Goal: Task Accomplishment & Management: Manage account settings

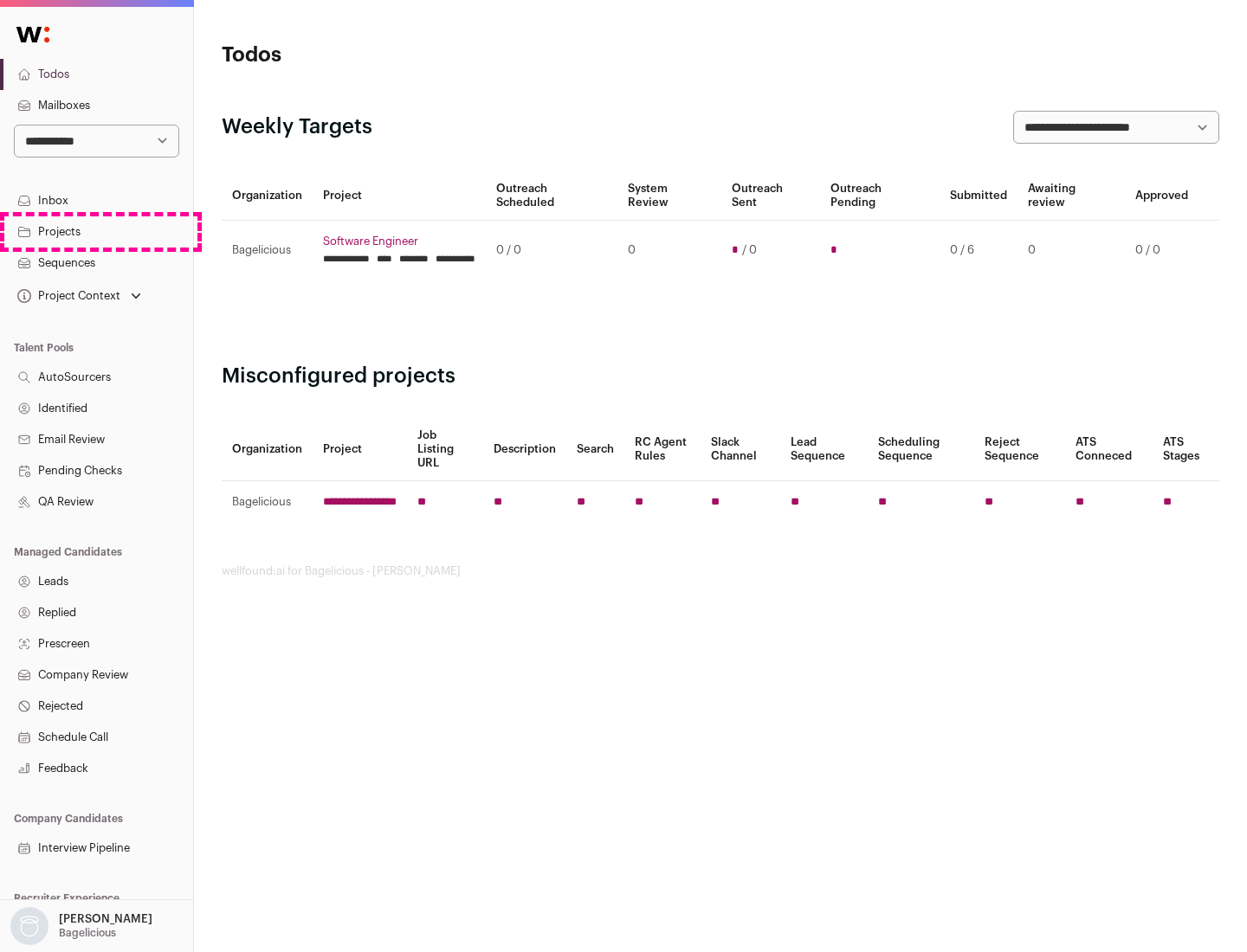
click at [96, 231] on link "Projects" at bounding box center [96, 231] width 193 height 31
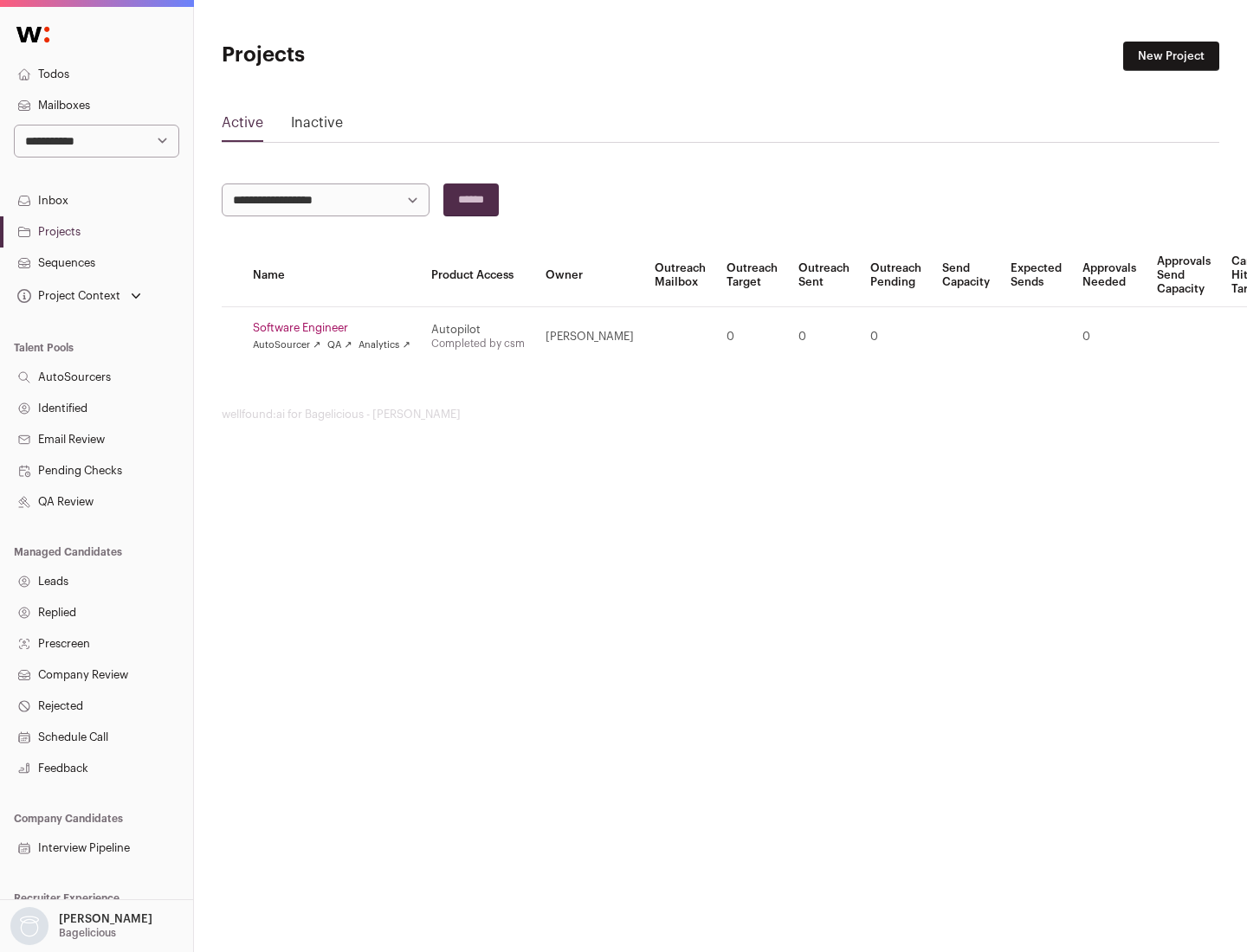
click at [337, 328] on link "Software Engineer" at bounding box center [331, 328] width 158 height 14
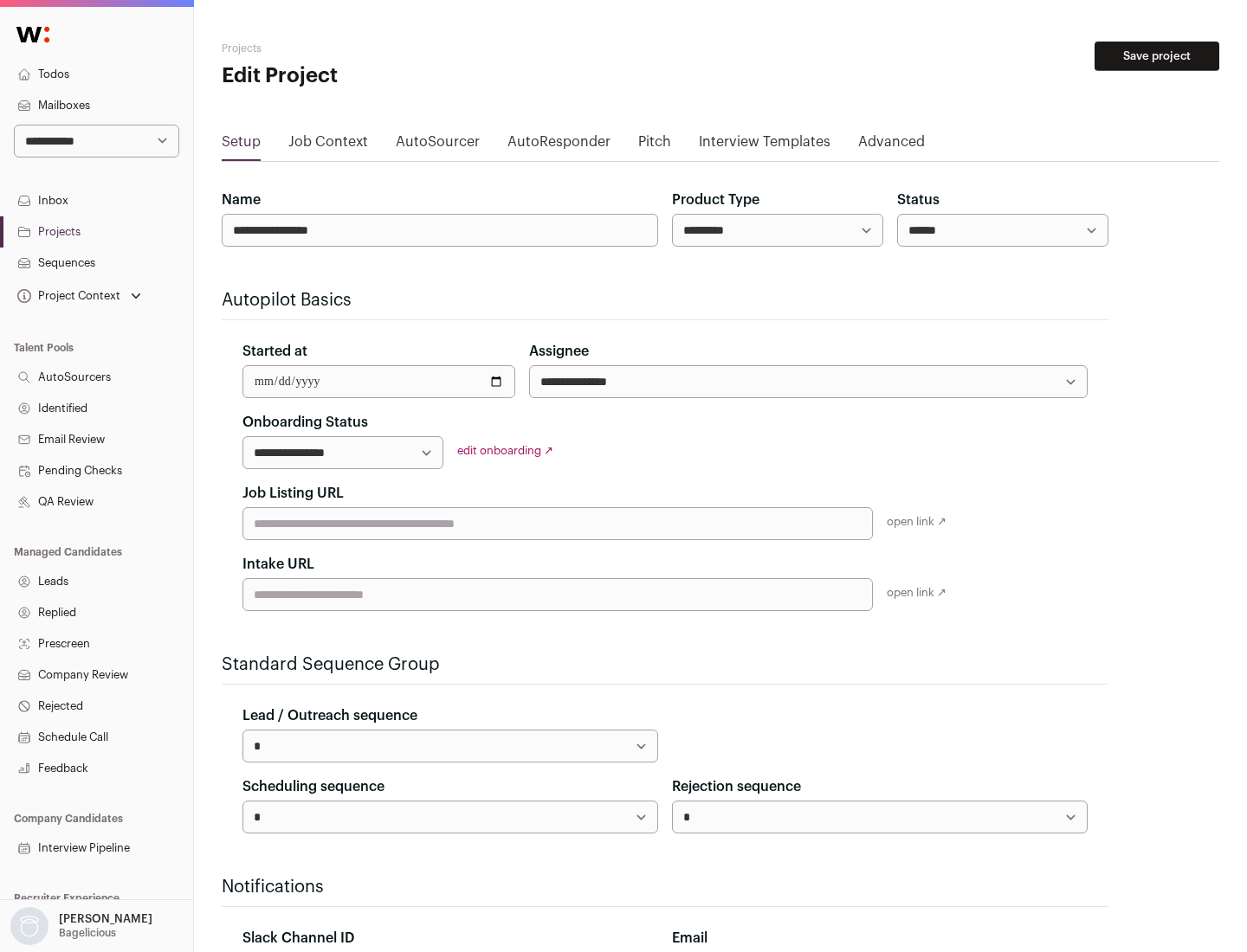
click at [1157, 56] on button "Save project" at bounding box center [1156, 56] width 125 height 29
